Goal: Check status

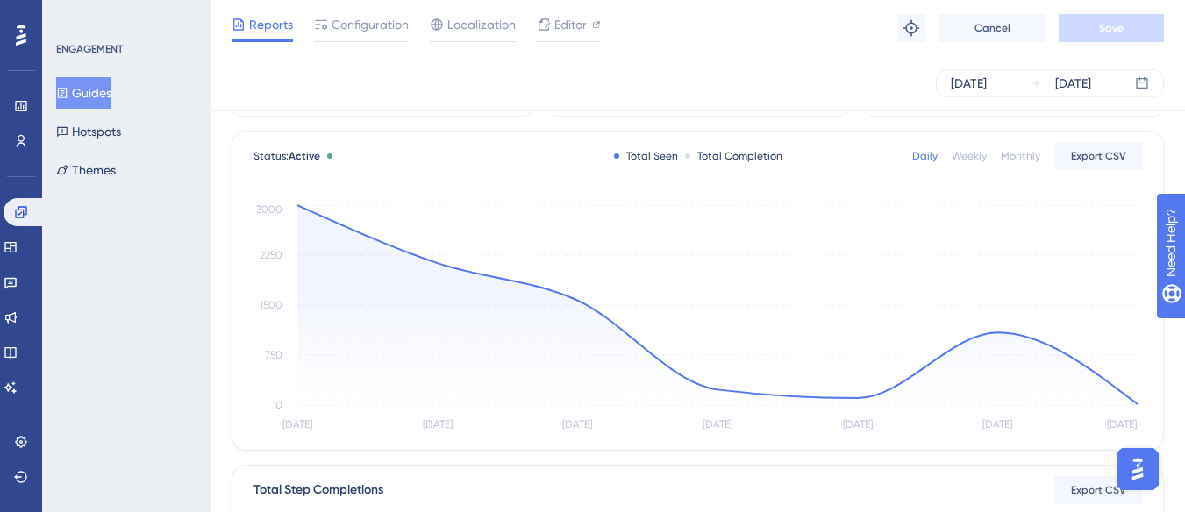
click at [626, 69] on div "[DATE] [DATE]" at bounding box center [698, 83] width 933 height 28
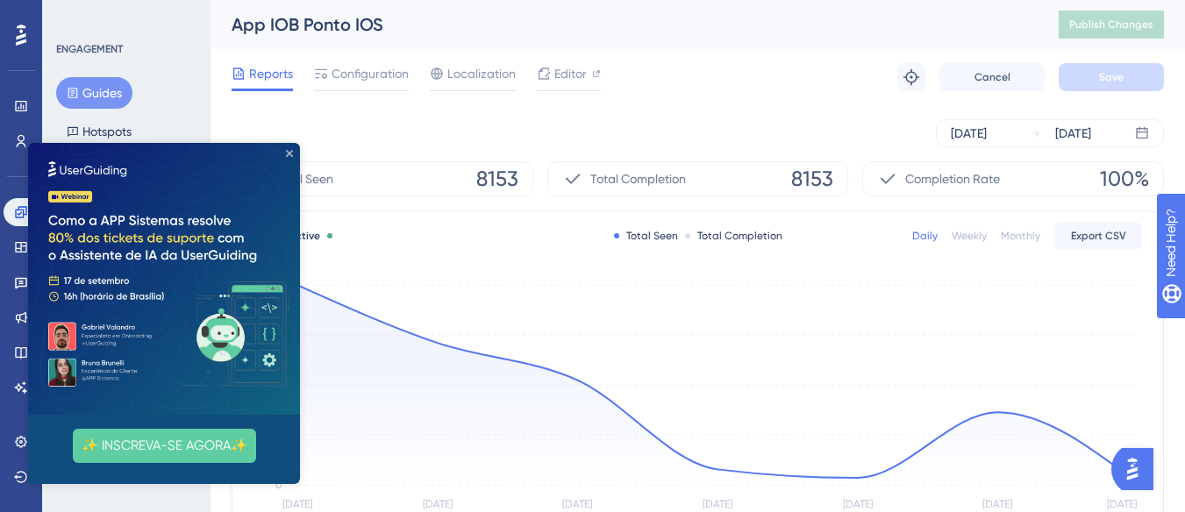
click at [288, 153] on icon "Close Preview" at bounding box center [289, 153] width 7 height 7
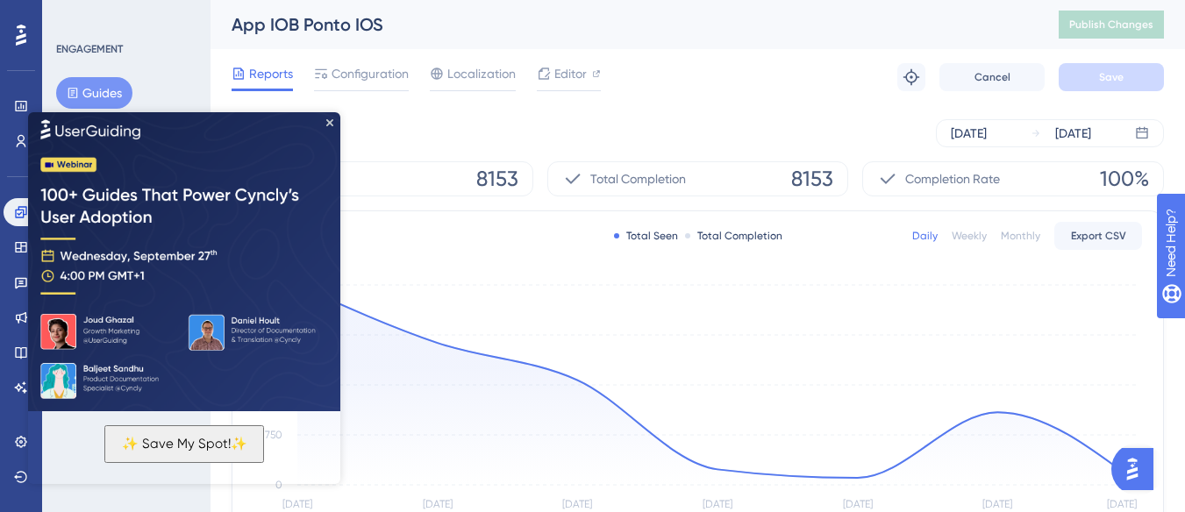
click at [333, 122] on img at bounding box center [184, 259] width 312 height 303
click at [330, 123] on icon "Close Preview" at bounding box center [329, 121] width 7 height 7
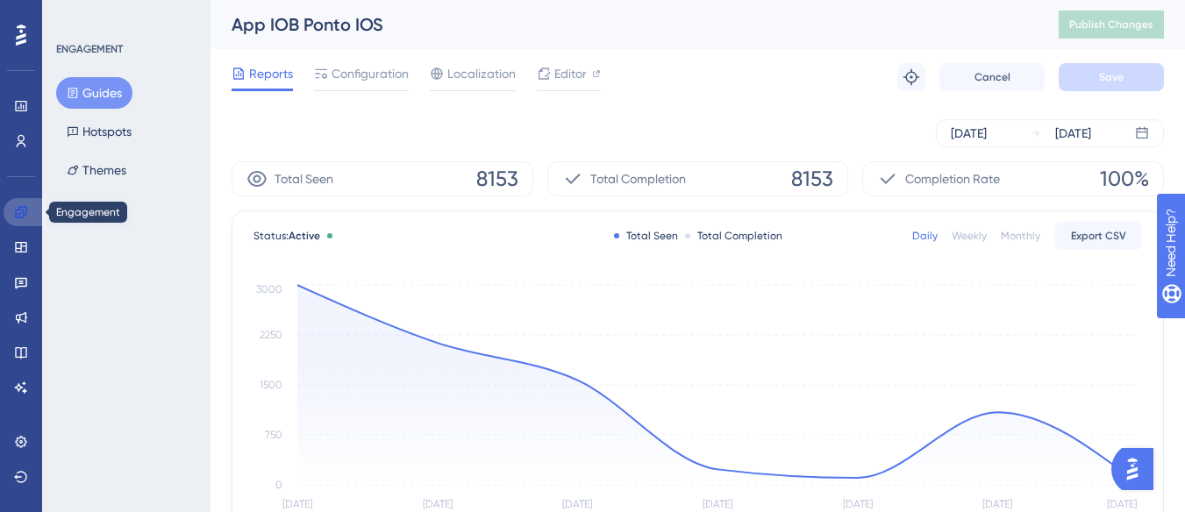
click at [22, 212] on icon at bounding box center [20, 211] width 11 height 11
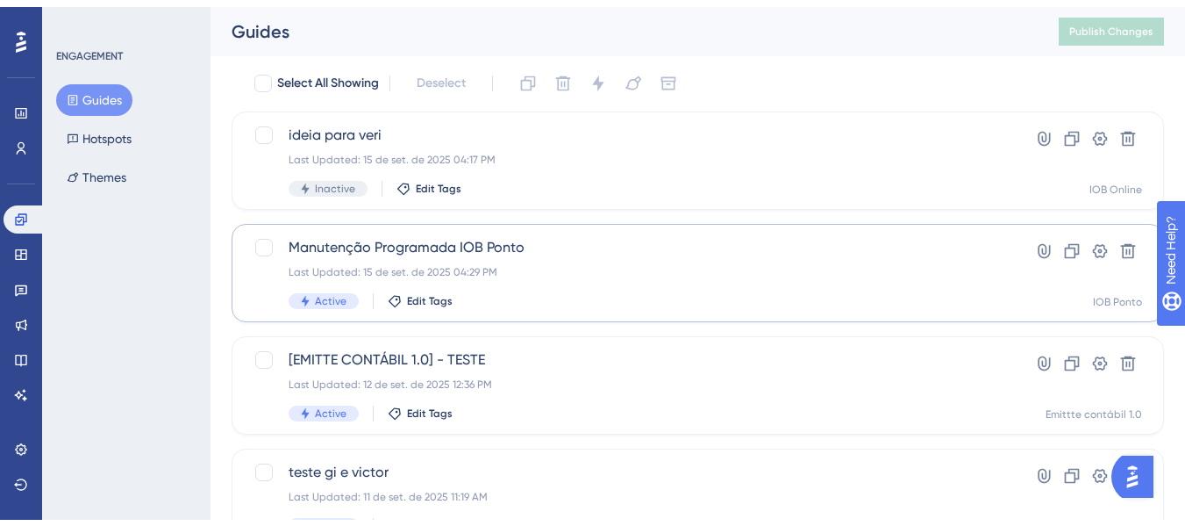
scroll to position [88, 0]
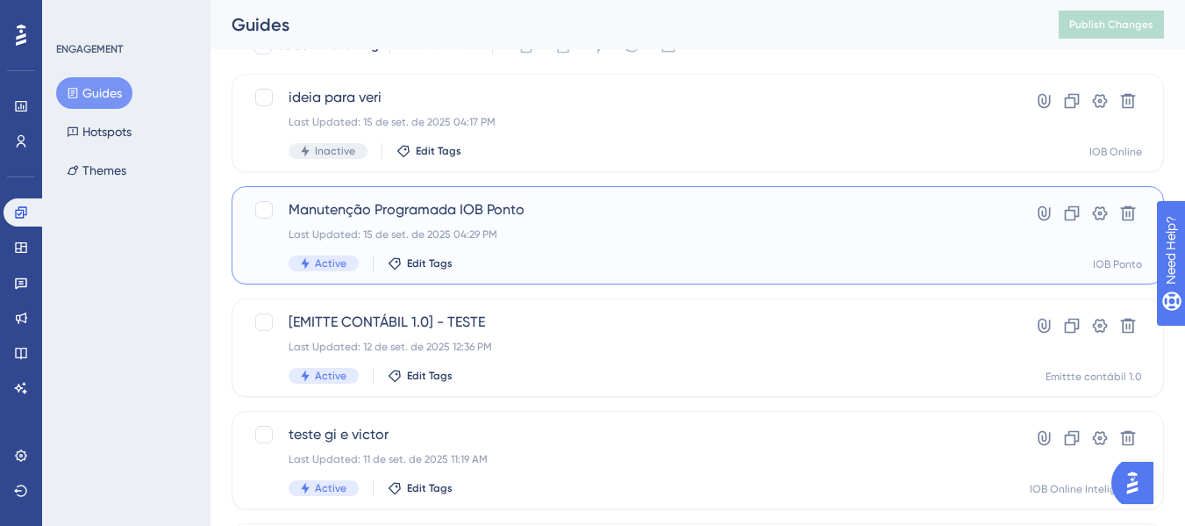
click at [644, 230] on div "Last Updated: 15 de set. de 2025 04:29 PM" at bounding box center [628, 234] width 678 height 14
